Goal: Information Seeking & Learning: Learn about a topic

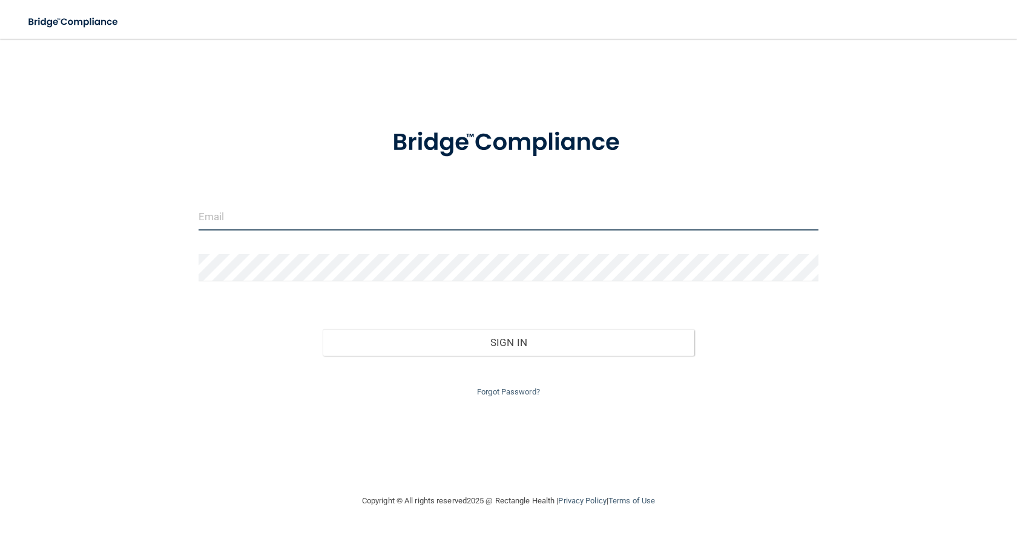
click at [235, 205] on input "email" at bounding box center [509, 216] width 620 height 27
type input "[EMAIL_ADDRESS][DOMAIN_NAME]"
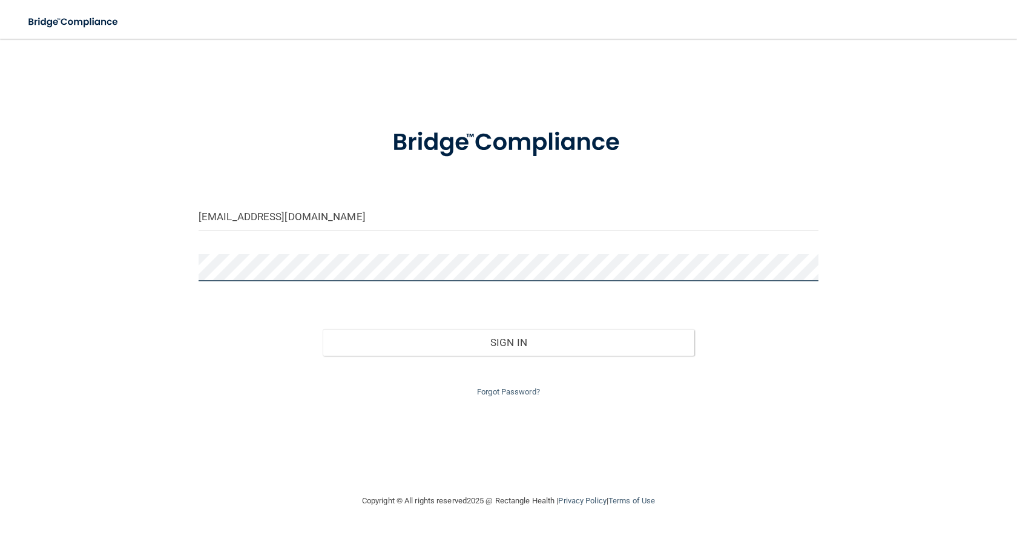
click at [323, 329] on button "Sign In" at bounding box center [509, 342] width 372 height 27
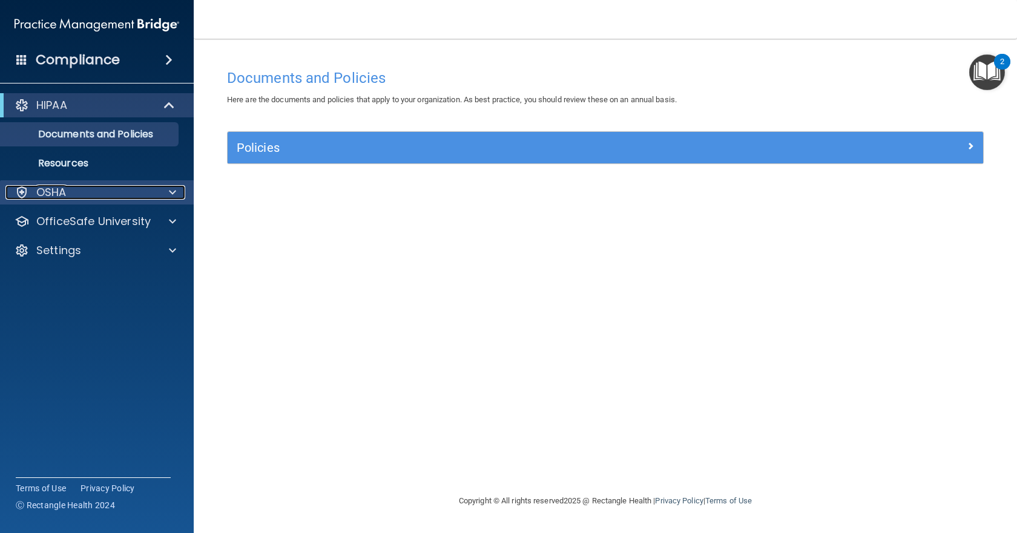
click at [178, 193] on div at bounding box center [171, 192] width 30 height 15
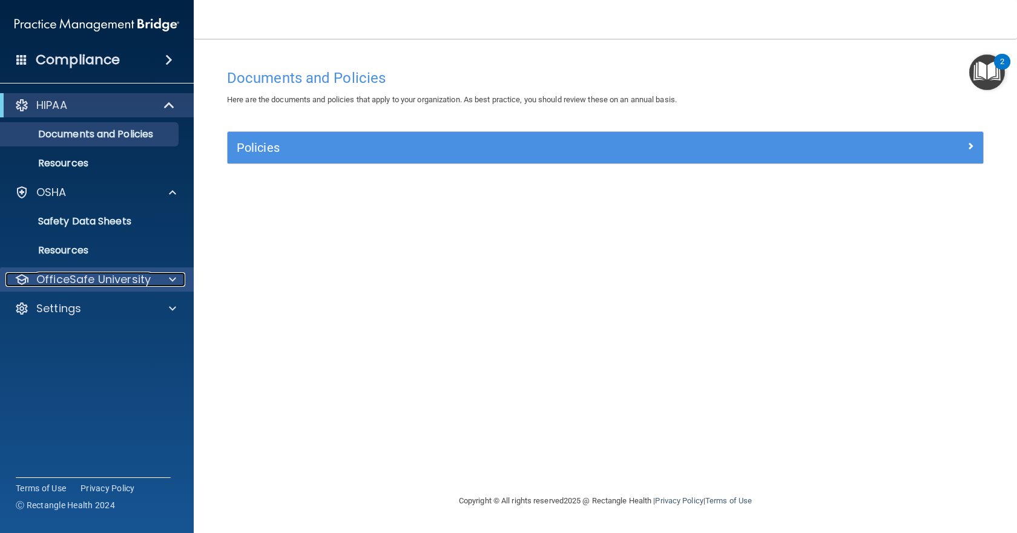
click at [175, 278] on span at bounding box center [172, 279] width 7 height 15
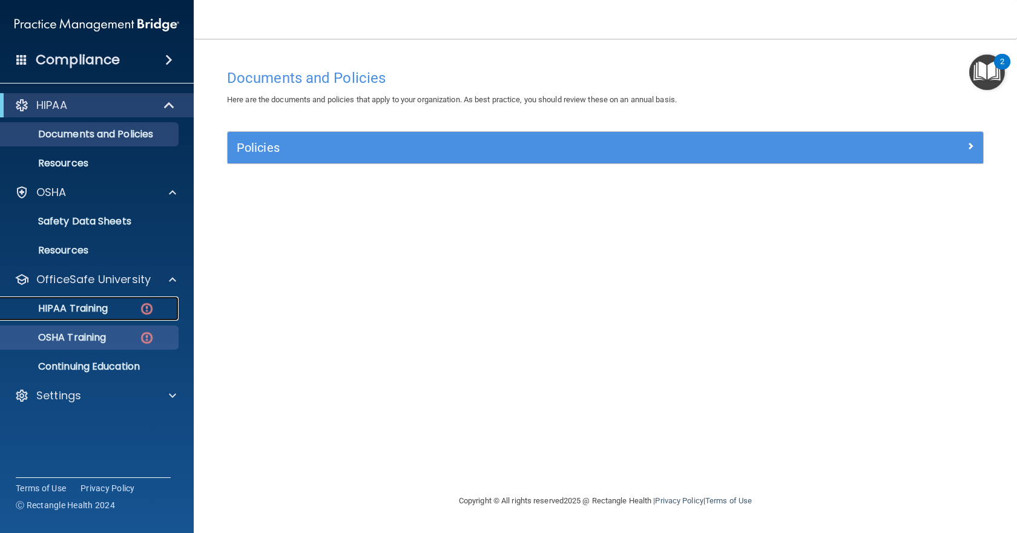
click at [121, 309] on div "HIPAA Training" at bounding box center [90, 309] width 165 height 12
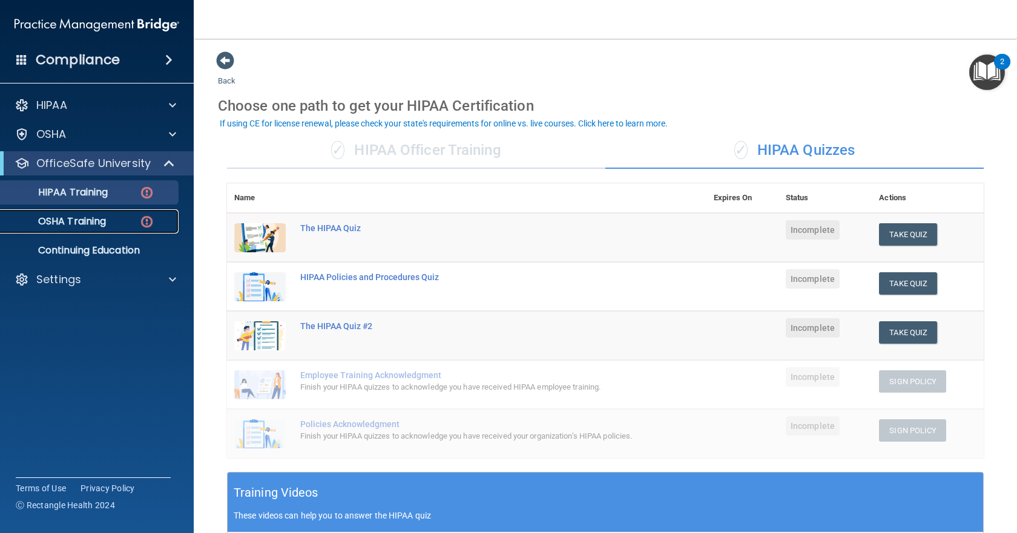
click at [115, 220] on div "OSHA Training" at bounding box center [90, 222] width 165 height 12
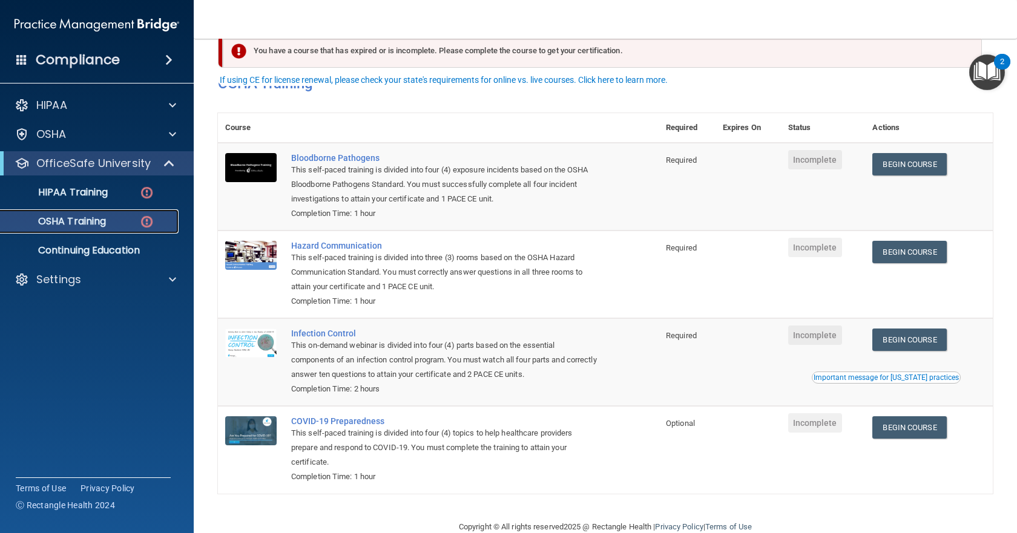
scroll to position [53, 0]
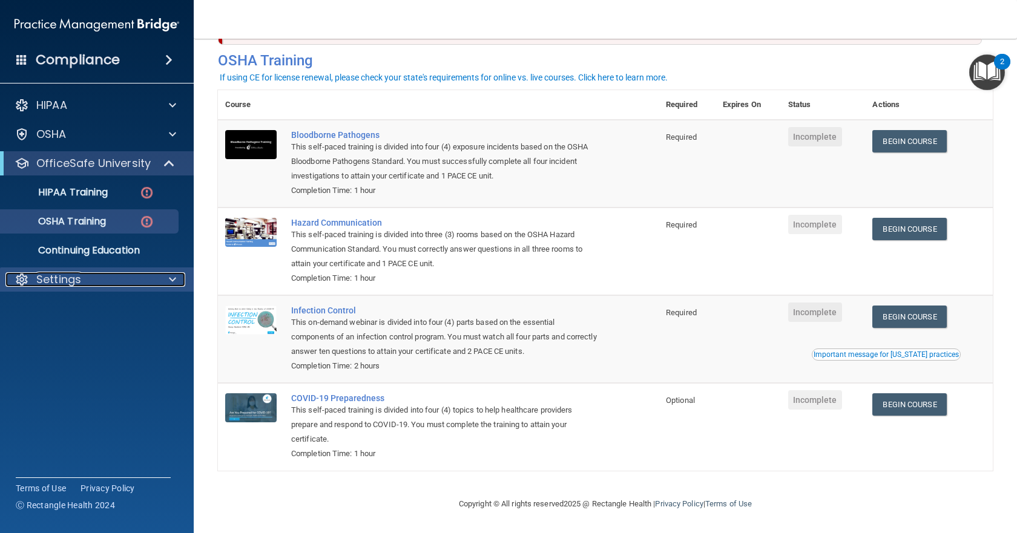
click at [144, 285] on div "Settings" at bounding box center [80, 279] width 150 height 15
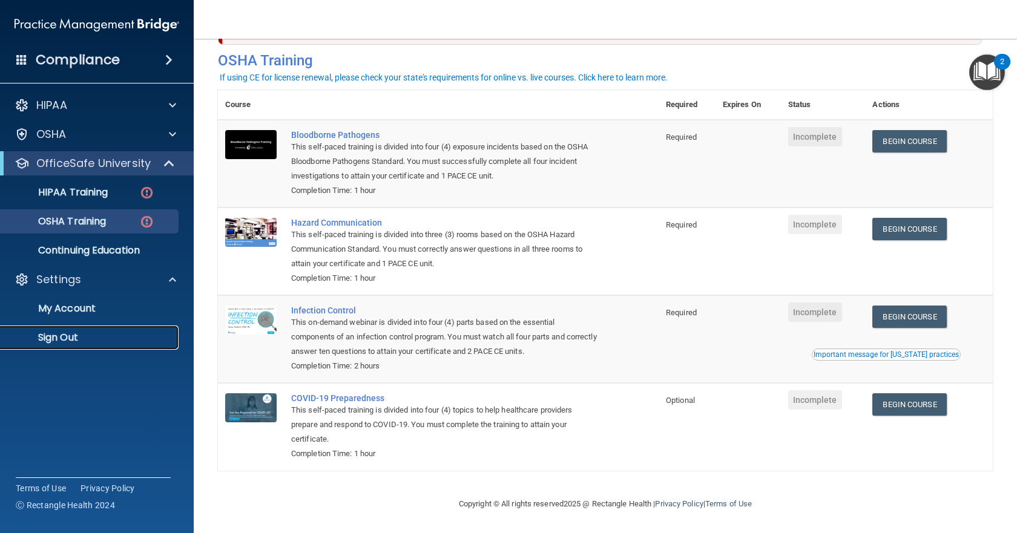
click at [81, 333] on p "Sign Out" at bounding box center [90, 338] width 165 height 12
